Goal: Task Accomplishment & Management: Use online tool/utility

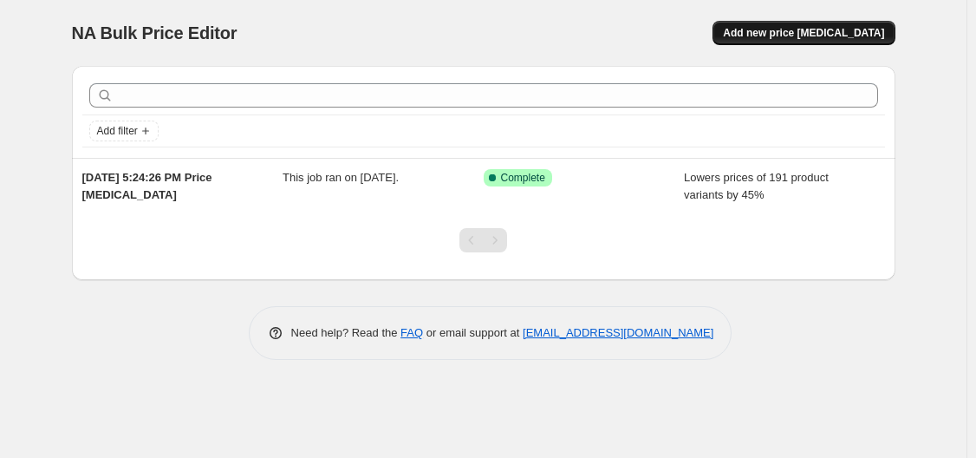
click at [784, 22] on button "Add new price [MEDICAL_DATA]" at bounding box center [803, 33] width 182 height 24
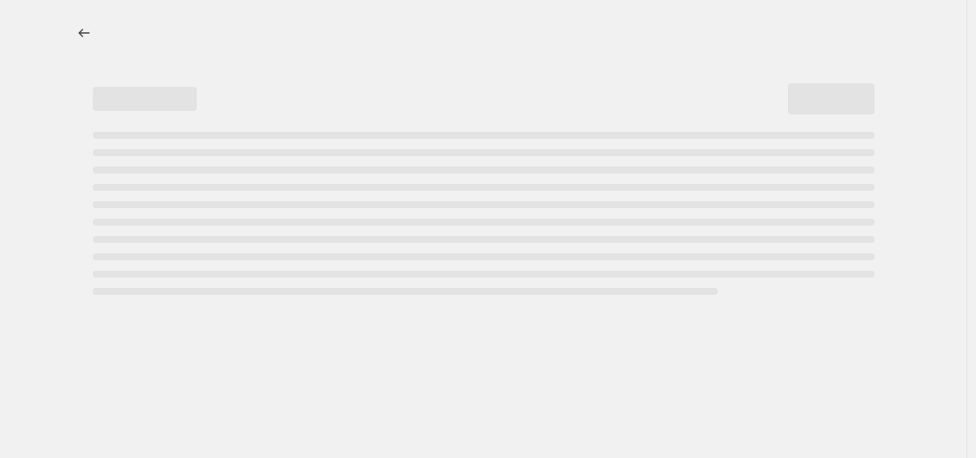
select select "percentage"
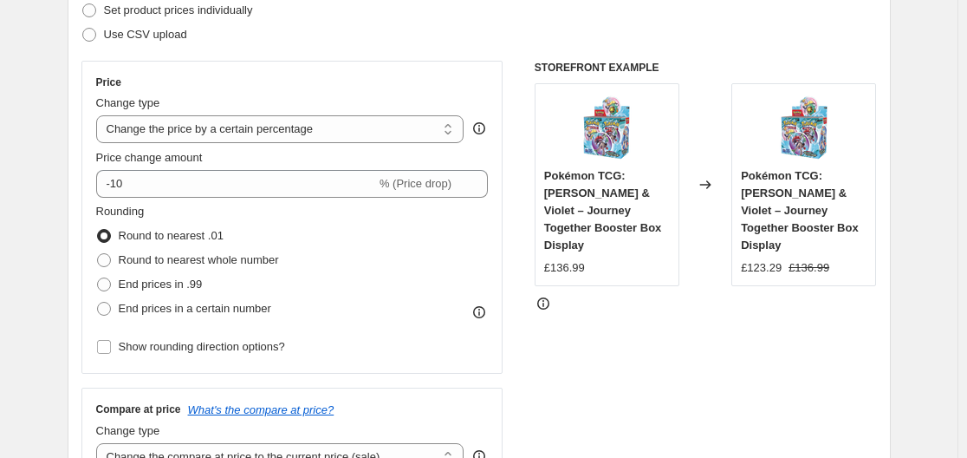
scroll to position [260, 0]
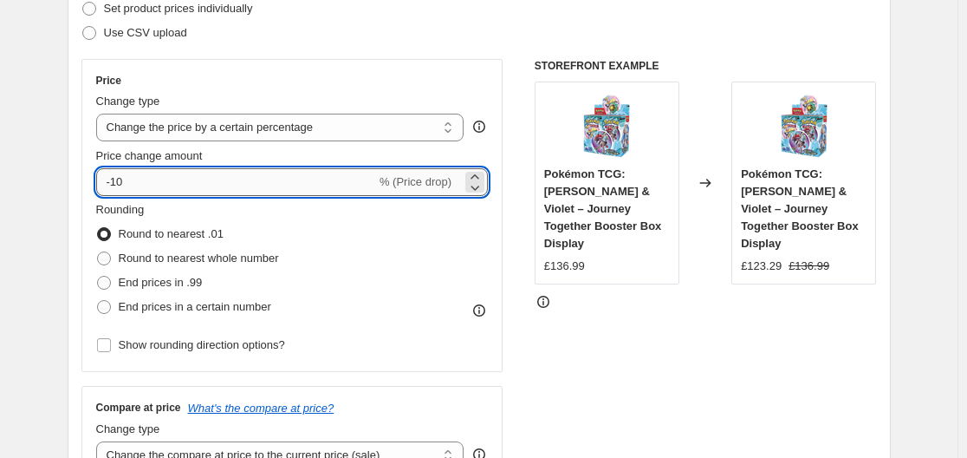
click at [185, 179] on input "-10" at bounding box center [236, 182] width 280 height 28
type input "-1"
type input "-50"
click at [107, 284] on span at bounding box center [104, 283] width 14 height 14
click at [98, 276] on input "End prices in .99" at bounding box center [97, 276] width 1 height 1
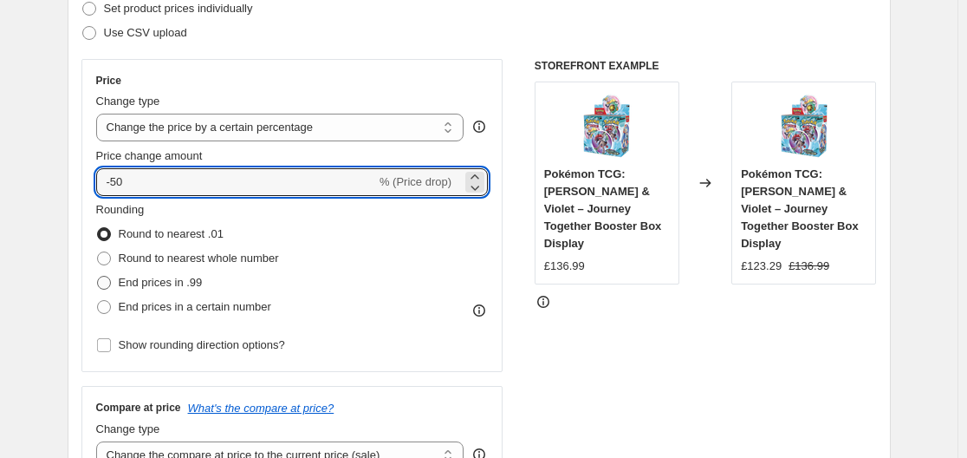
radio input "true"
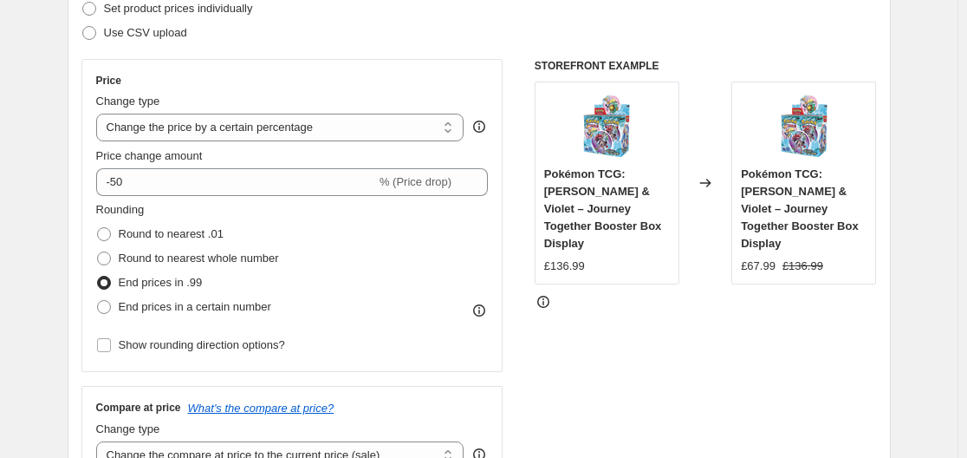
scroll to position [433, 0]
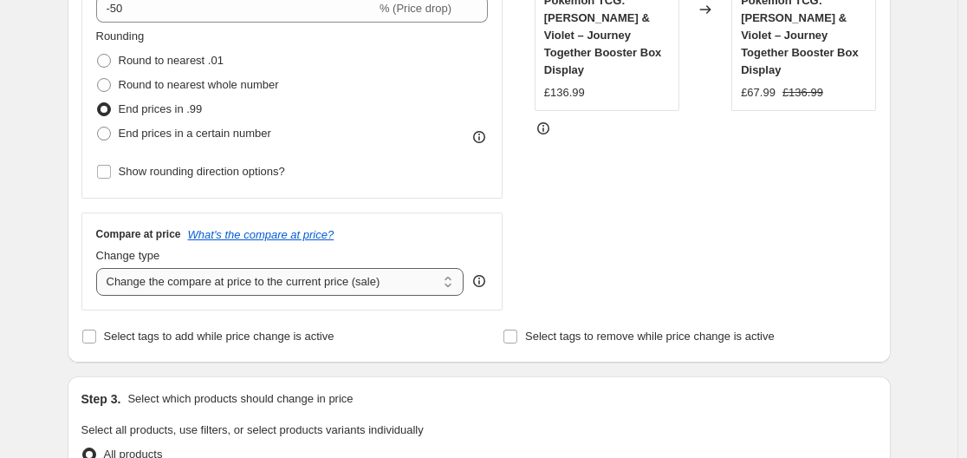
click at [240, 283] on select "Change the compare at price to the current price (sale) Change the compare at p…" at bounding box center [280, 282] width 368 height 28
select select "remove"
click at [100, 268] on select "Change the compare at price to the current price (sale) Change the compare at p…" at bounding box center [280, 282] width 368 height 28
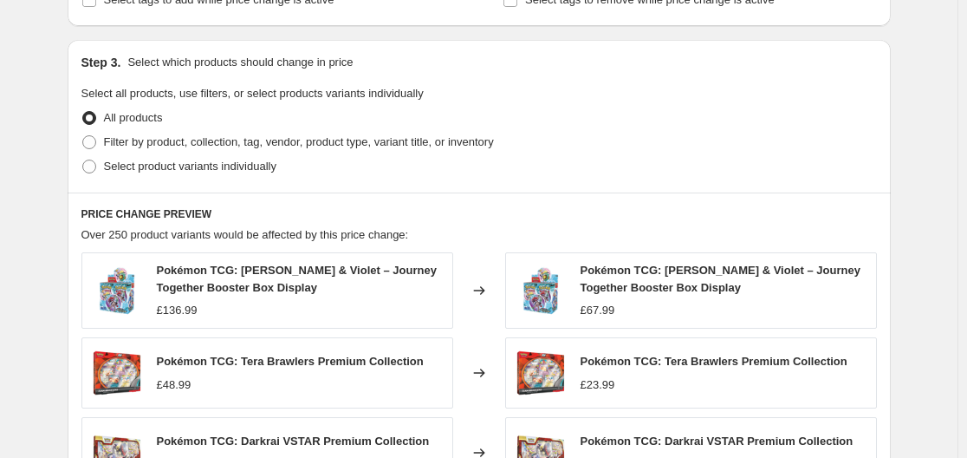
scroll to position [766, 0]
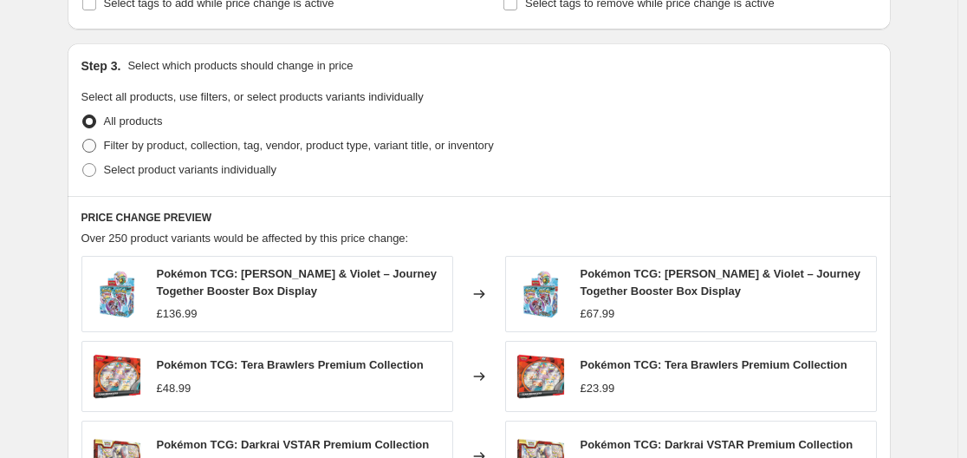
click at [171, 146] on span "Filter by product, collection, tag, vendor, product type, variant title, or inv…" at bounding box center [299, 145] width 390 height 13
click at [83, 140] on input "Filter by product, collection, tag, vendor, product type, variant title, or inv…" at bounding box center [82, 139] width 1 height 1
radio input "true"
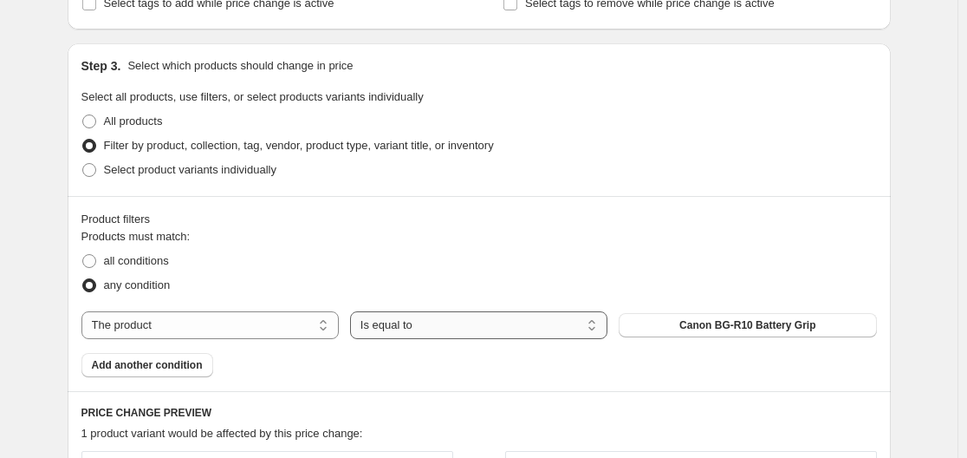
click at [433, 321] on select "Is equal to Is not equal to" at bounding box center [478, 325] width 257 height 28
drag, startPoint x: 436, startPoint y: 332, endPoint x: 584, endPoint y: 328, distance: 148.2
click at [436, 332] on select "Is equal to Is not equal to" at bounding box center [478, 325] width 257 height 28
click at [254, 326] on select "The product The product's collection The product's tag The product's vendor The…" at bounding box center [209, 325] width 257 height 28
select select "vendor"
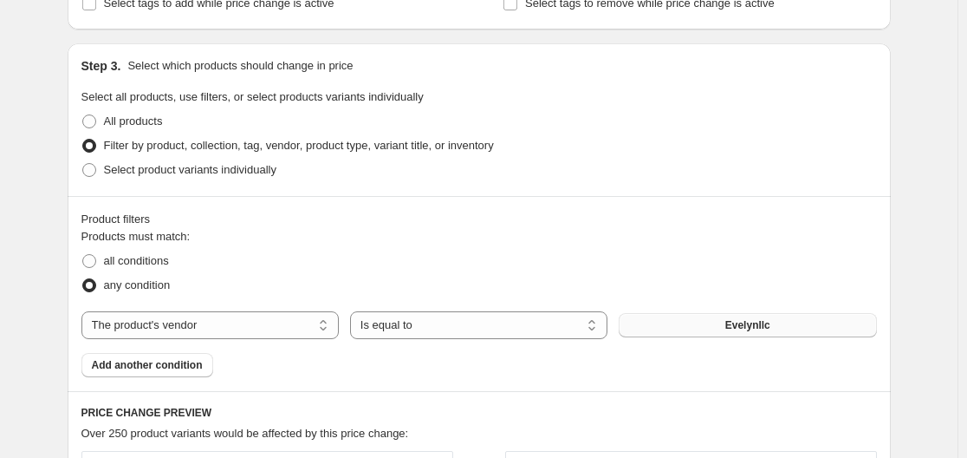
click at [746, 324] on span "Evelynllc" at bounding box center [747, 325] width 45 height 14
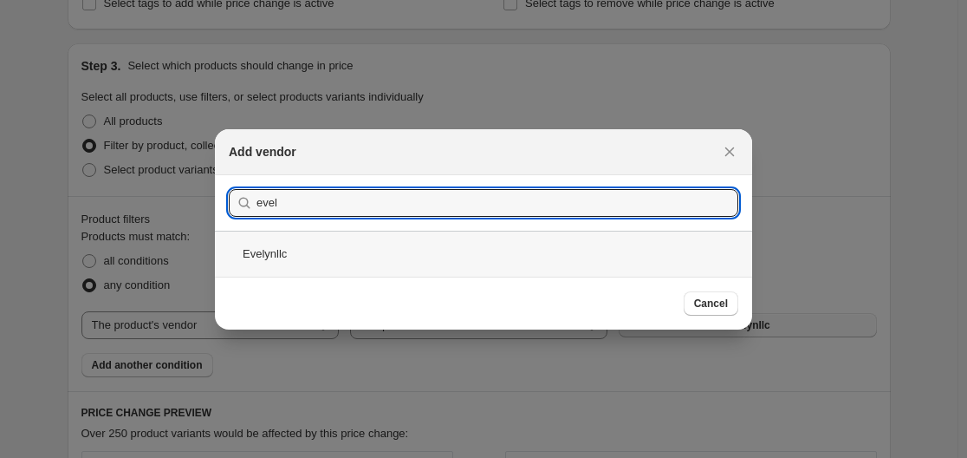
type input "evel"
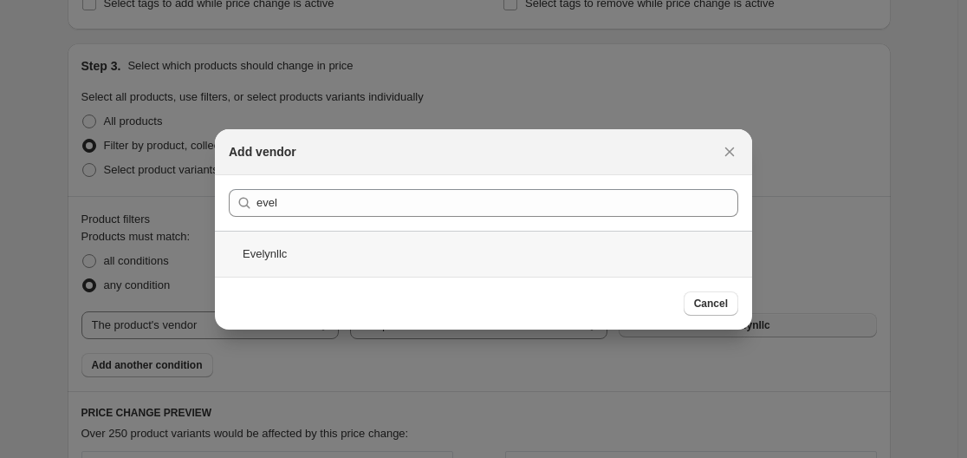
click at [297, 249] on div "Evelynllc" at bounding box center [483, 254] width 537 height 46
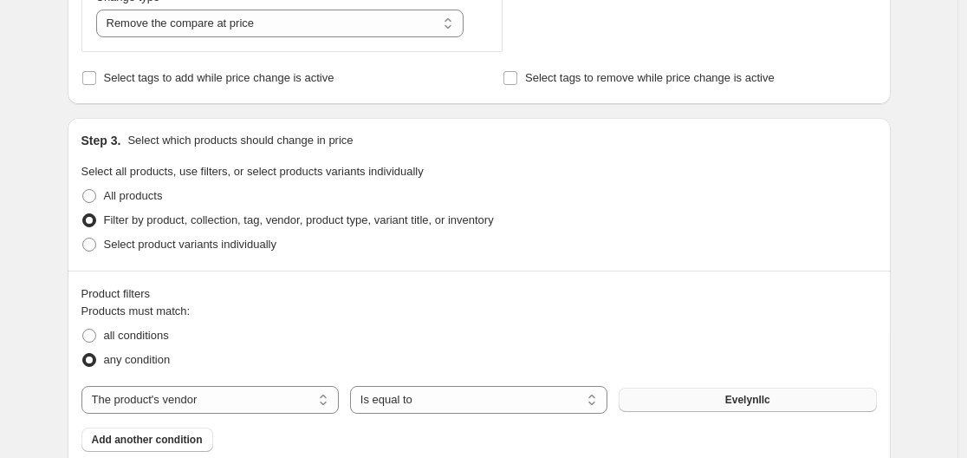
scroll to position [788, 0]
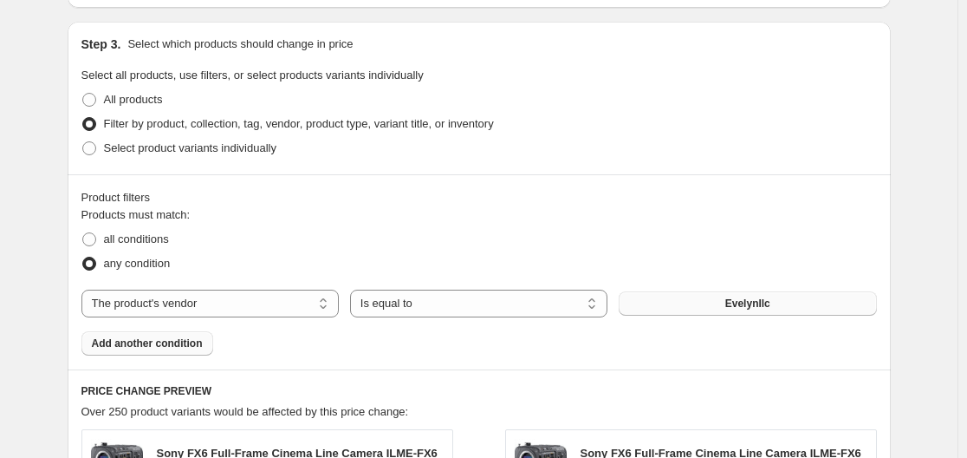
click at [140, 339] on span "Add another condition" at bounding box center [147, 343] width 111 height 14
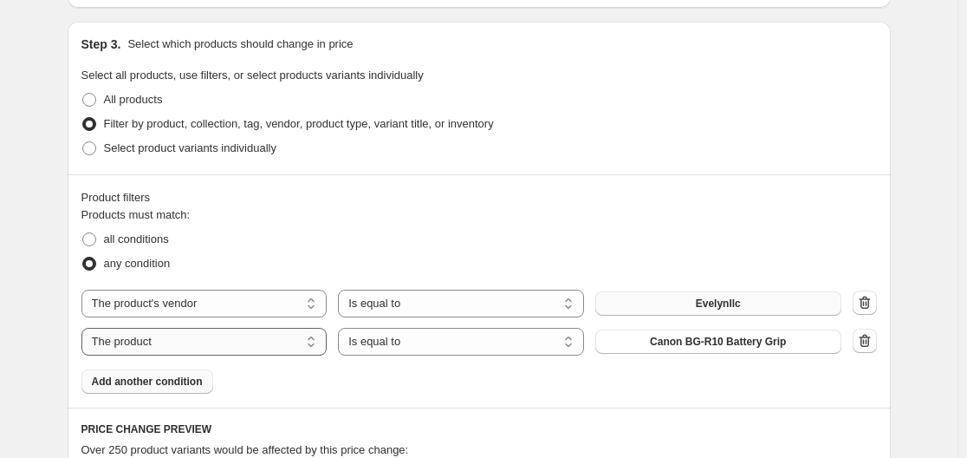
click at [264, 348] on select "The product The product's collection The product's tag The product's vendor The…" at bounding box center [204, 342] width 246 height 28
select select "product_status"
click at [865, 301] on icon "button" at bounding box center [864, 302] width 11 height 13
select select "product_status"
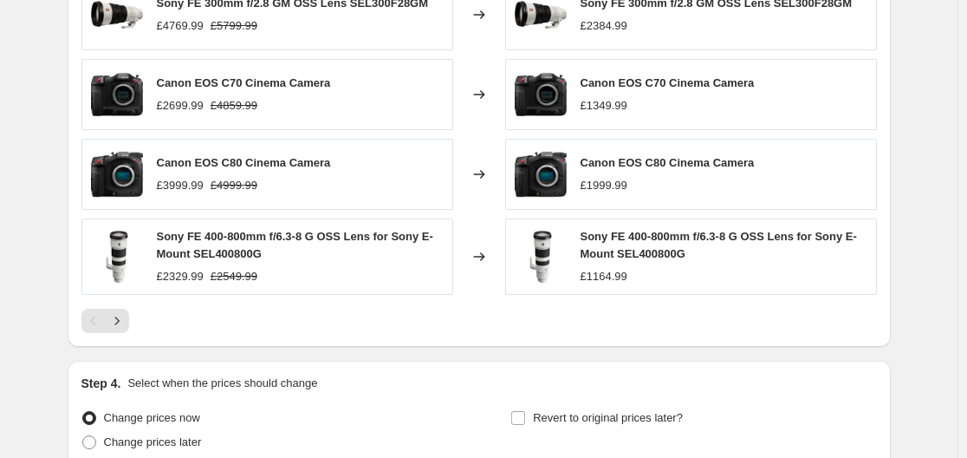
scroll to position [1481, 0]
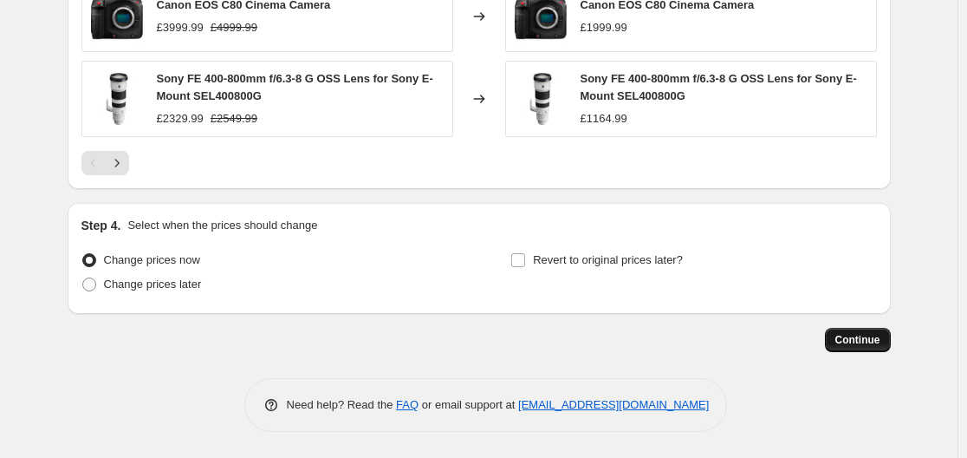
click at [870, 333] on span "Continue" at bounding box center [857, 340] width 45 height 14
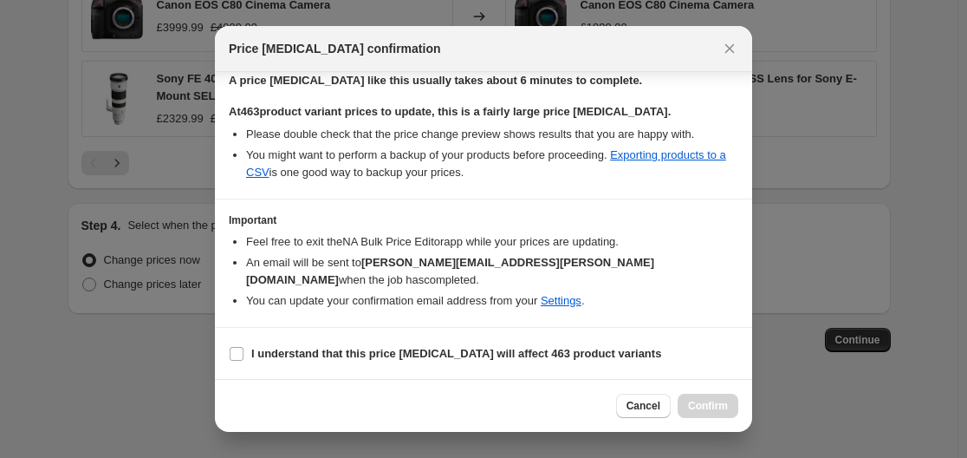
scroll to position [278, 0]
click at [283, 357] on b "I understand that this price [MEDICAL_DATA] will affect 463 product variants" at bounding box center [456, 352] width 410 height 13
click at [244, 357] on input "I understand that this price [MEDICAL_DATA] will affect 463 product variants" at bounding box center [237, 353] width 14 height 14
checkbox input "true"
click at [705, 400] on span "Confirm" at bounding box center [708, 406] width 40 height 14
